Goal: Entertainment & Leisure: Consume media (video, audio)

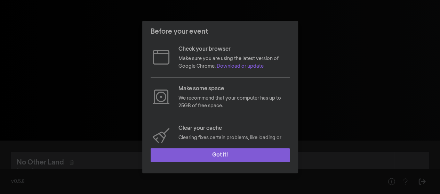
click at [202, 160] on button "Got it!" at bounding box center [220, 156] width 139 height 14
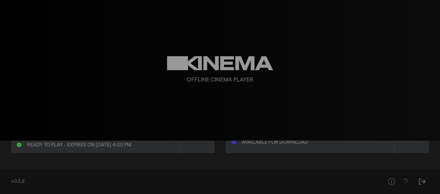
scroll to position [13, 0]
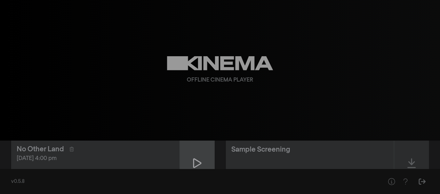
click at [198, 162] on icon at bounding box center [197, 164] width 8 height 10
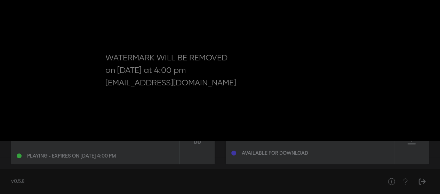
scroll to position [48, 0]
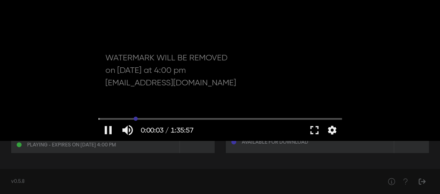
click at [136, 119] on input "Seek" at bounding box center [220, 119] width 244 height 4
click at [202, 118] on input "Seek" at bounding box center [220, 119] width 244 height 4
click at [266, 118] on input "Seek" at bounding box center [220, 119] width 244 height 4
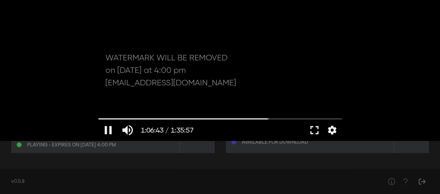
type input "4004.156361"
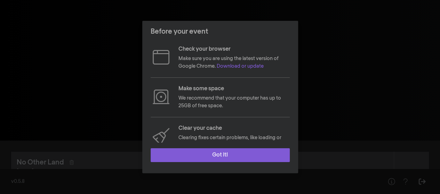
click at [209, 158] on button "Got it!" at bounding box center [220, 156] width 139 height 14
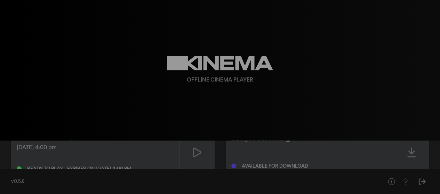
scroll to position [35, 0]
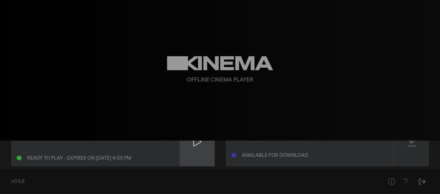
click at [192, 154] on div at bounding box center [197, 141] width 35 height 49
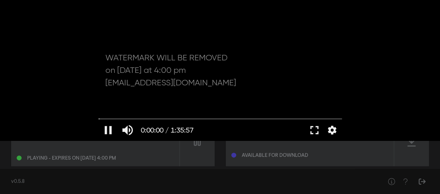
type input "0.386136"
